Goal: Task Accomplishment & Management: Manage account settings

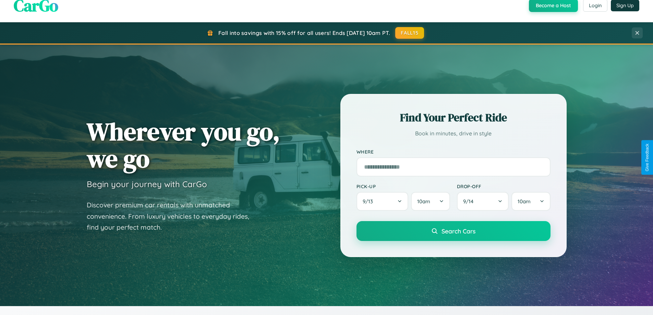
scroll to position [471, 0]
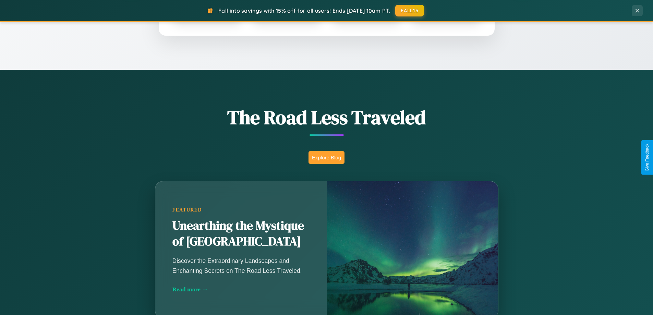
click at [326, 157] on button "Explore Blog" at bounding box center [326, 157] width 36 height 13
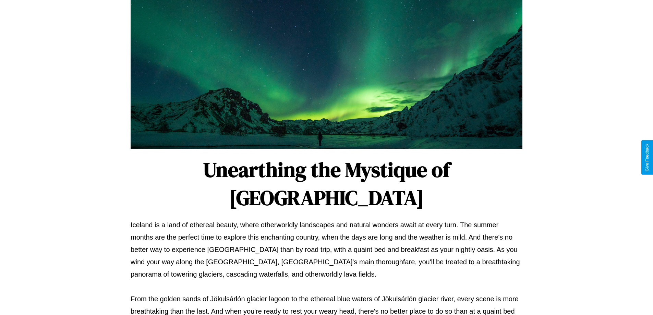
scroll to position [222, 0]
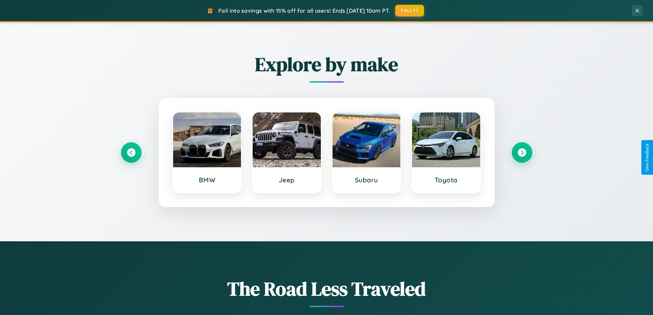
scroll to position [295, 0]
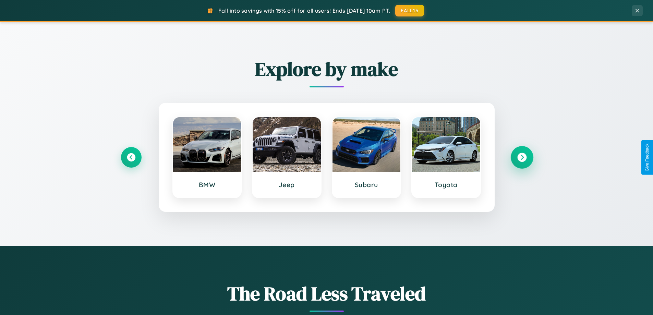
click at [521, 157] on icon at bounding box center [521, 157] width 9 height 9
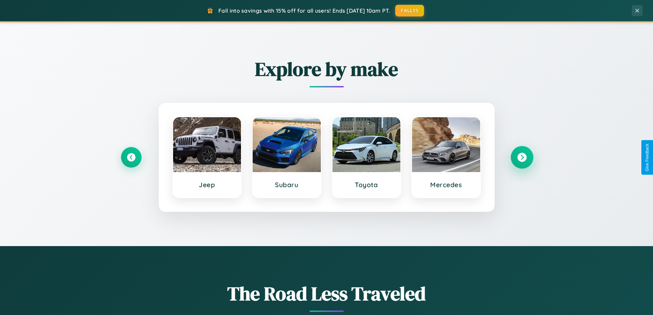
click at [521, 157] on icon at bounding box center [521, 157] width 9 height 9
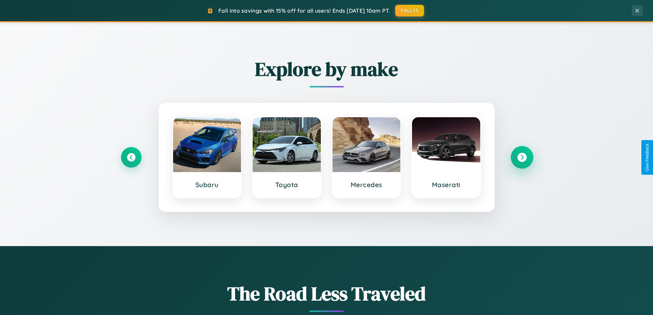
click at [521, 157] on icon at bounding box center [521, 157] width 9 height 9
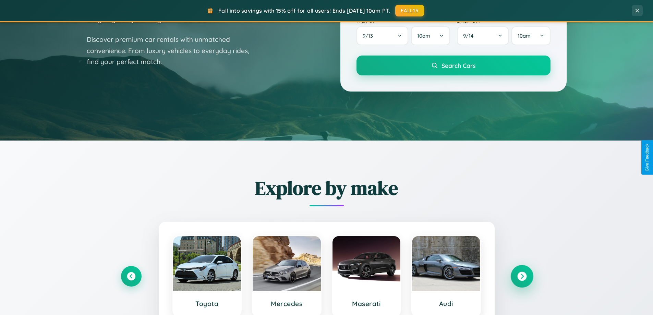
scroll to position [0, 0]
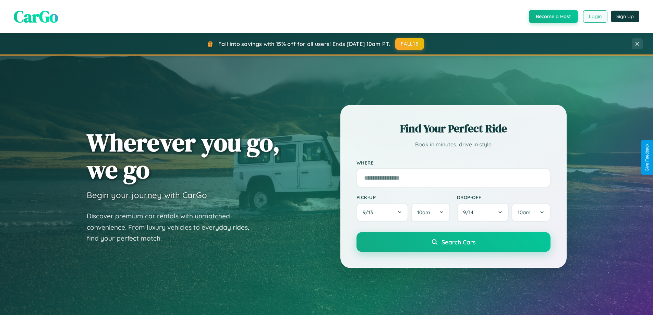
click at [594, 16] on button "Login" at bounding box center [595, 16] width 24 height 12
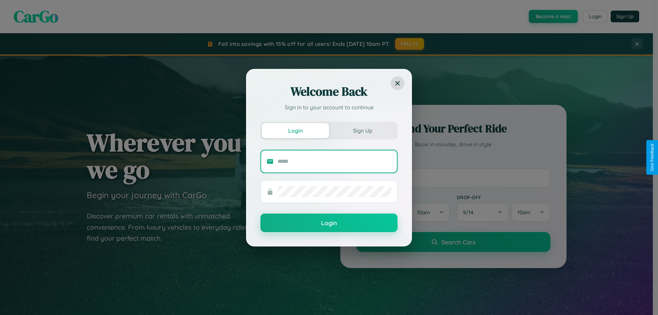
click at [334, 161] on input "text" at bounding box center [335, 161] width 114 height 11
type input "**********"
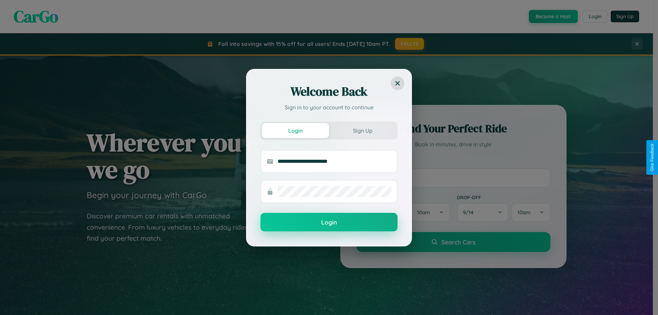
click at [329, 222] on button "Login" at bounding box center [328, 222] width 137 height 19
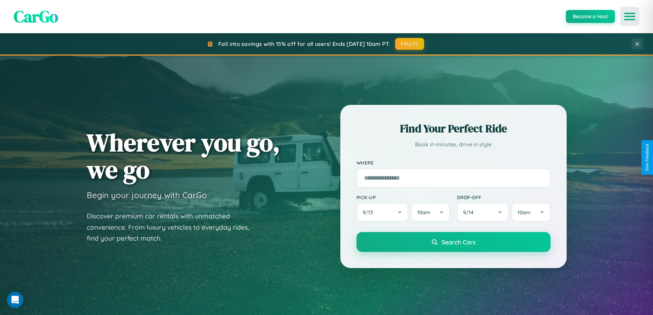
click at [629, 16] on icon "Open menu" at bounding box center [630, 16] width 10 height 6
